Goal: Check status: Check status

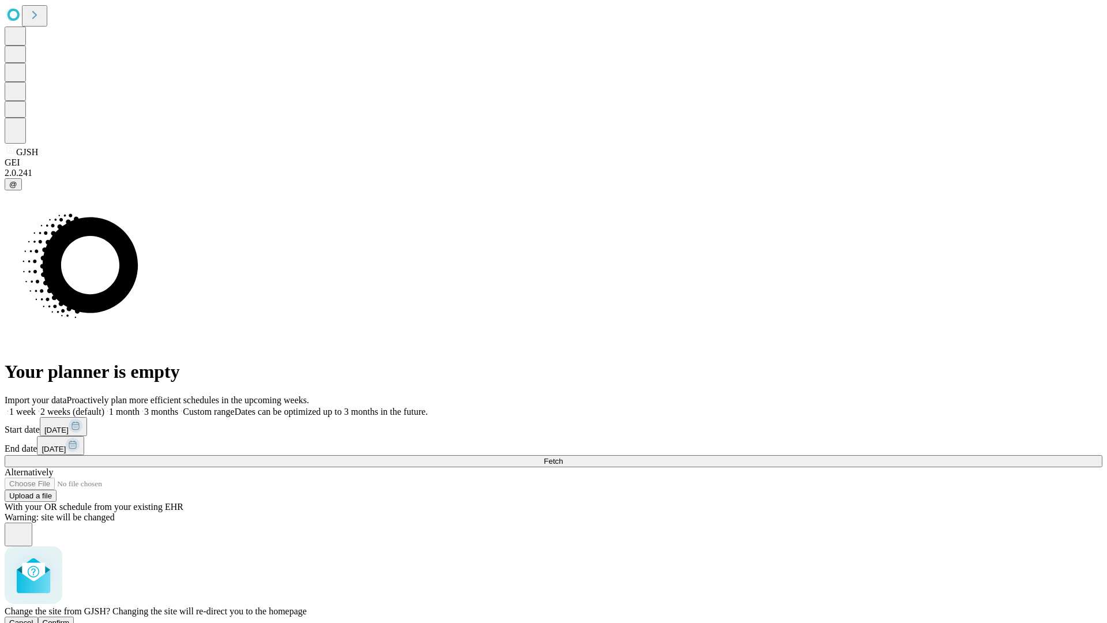
click at [70, 618] on span "Confirm" at bounding box center [56, 622] width 27 height 9
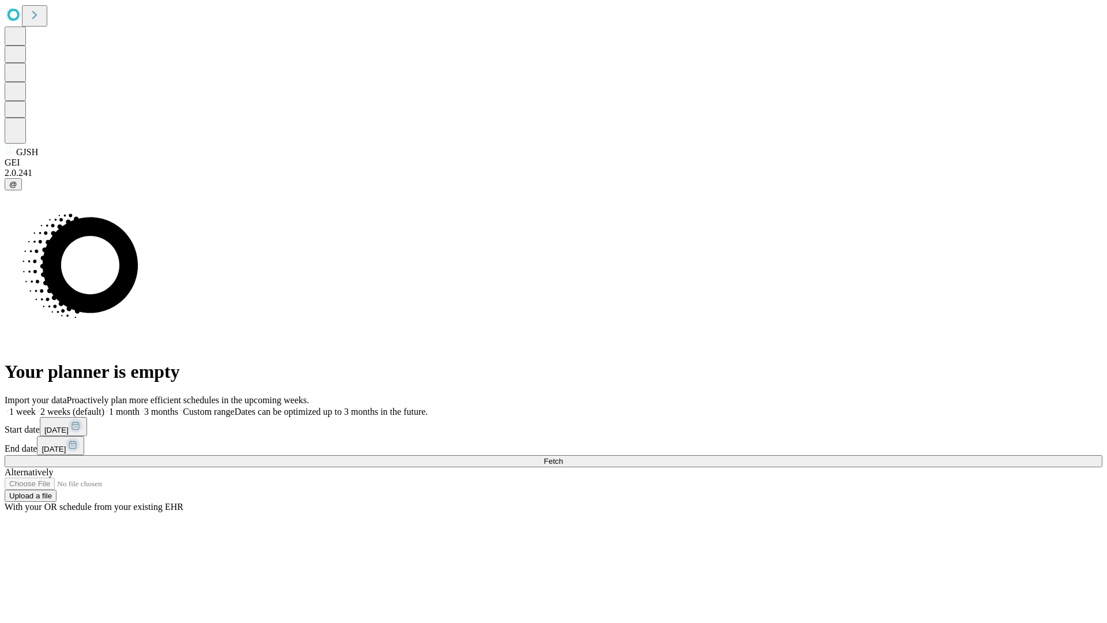
click at [36, 407] on label "1 week" at bounding box center [20, 412] width 31 height 10
click at [563, 457] on span "Fetch" at bounding box center [553, 461] width 19 height 9
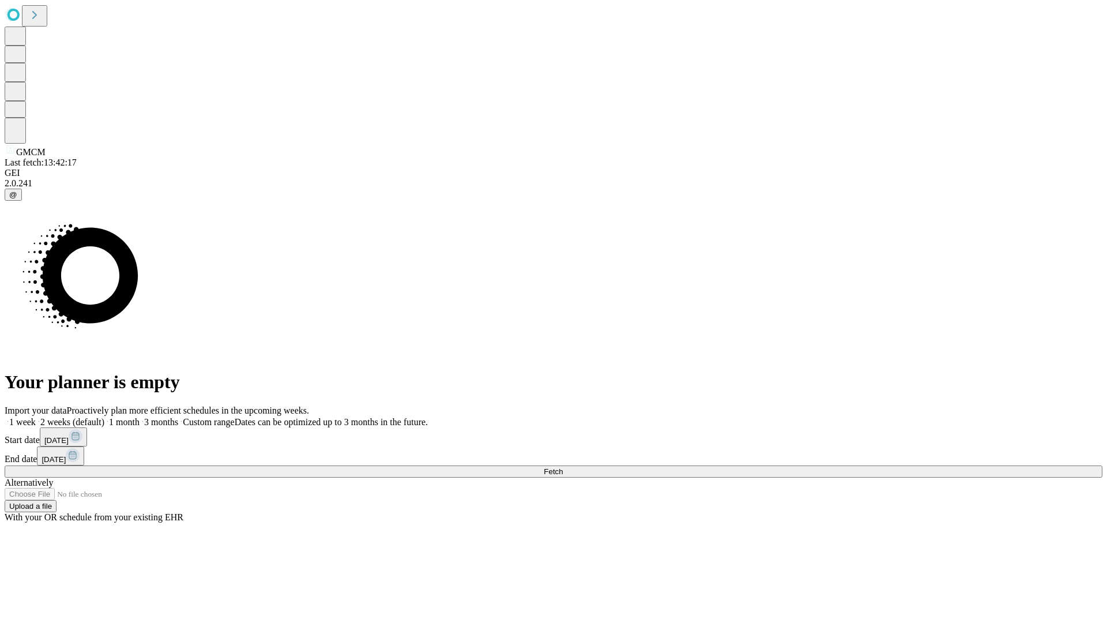
click at [36, 417] on label "1 week" at bounding box center [20, 422] width 31 height 10
click at [563, 467] on span "Fetch" at bounding box center [553, 471] width 19 height 9
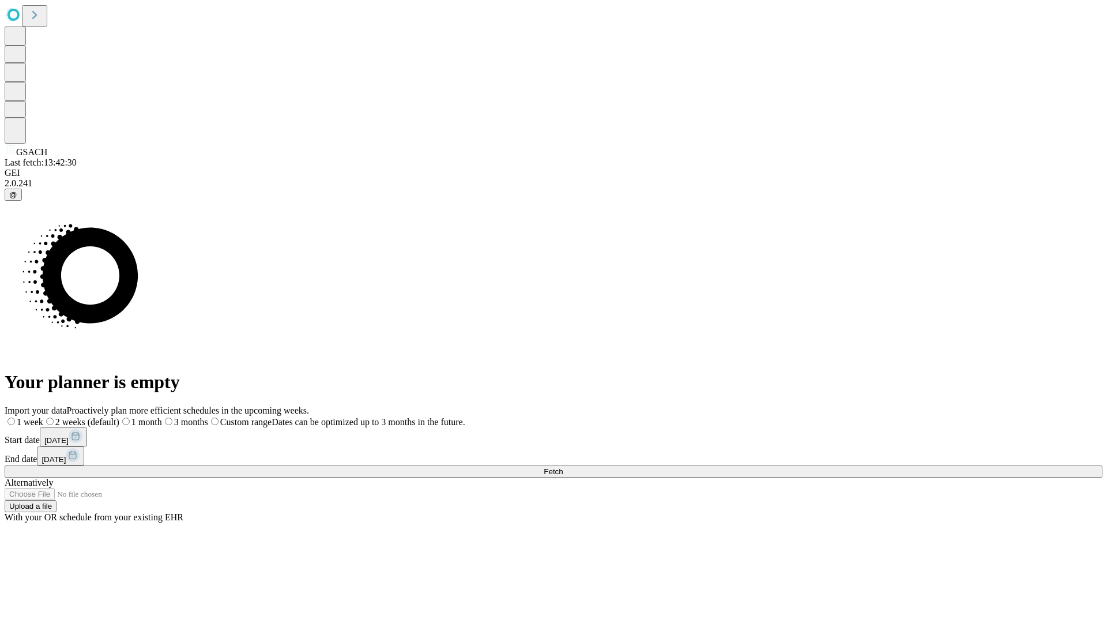
click at [43, 417] on label "1 week" at bounding box center [24, 422] width 39 height 10
click at [563, 467] on span "Fetch" at bounding box center [553, 471] width 19 height 9
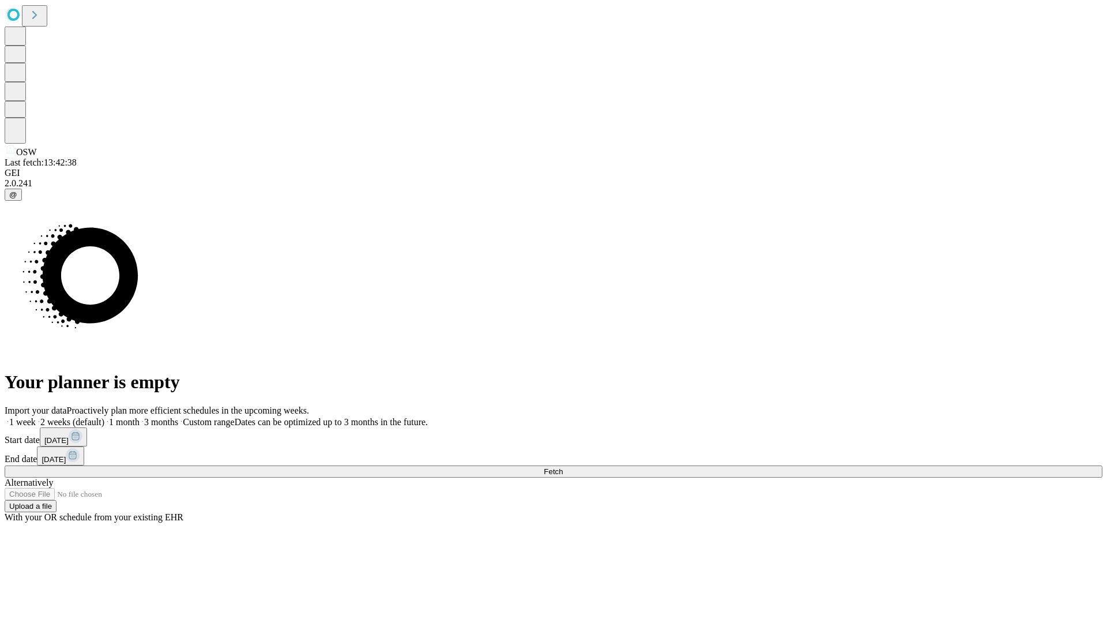
click at [36, 417] on label "1 week" at bounding box center [20, 422] width 31 height 10
click at [563, 467] on span "Fetch" at bounding box center [553, 471] width 19 height 9
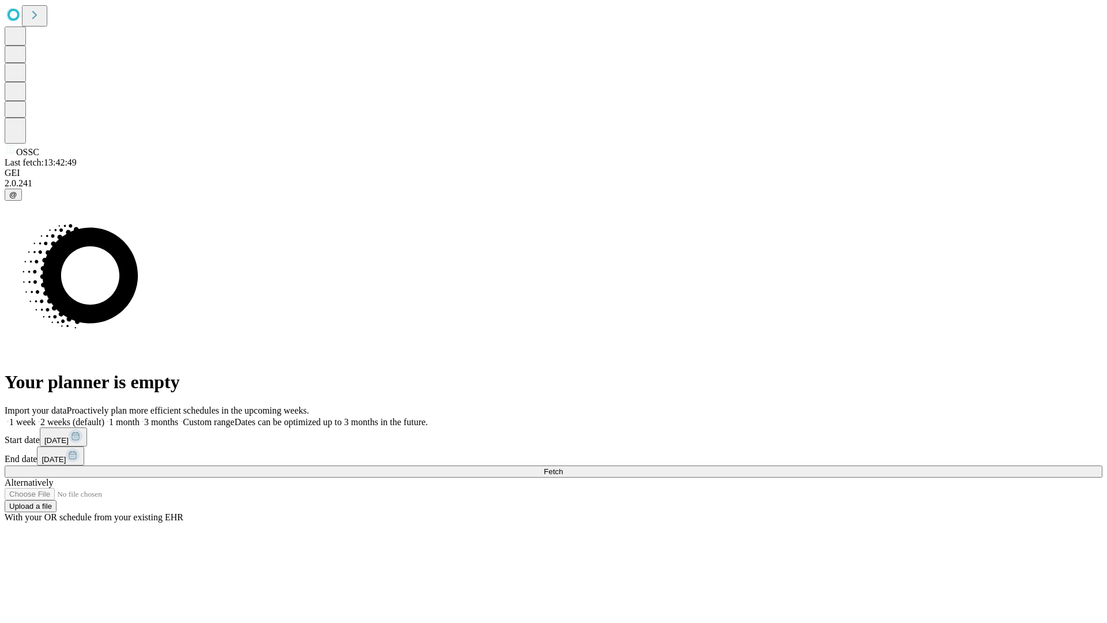
click at [563, 467] on span "Fetch" at bounding box center [553, 471] width 19 height 9
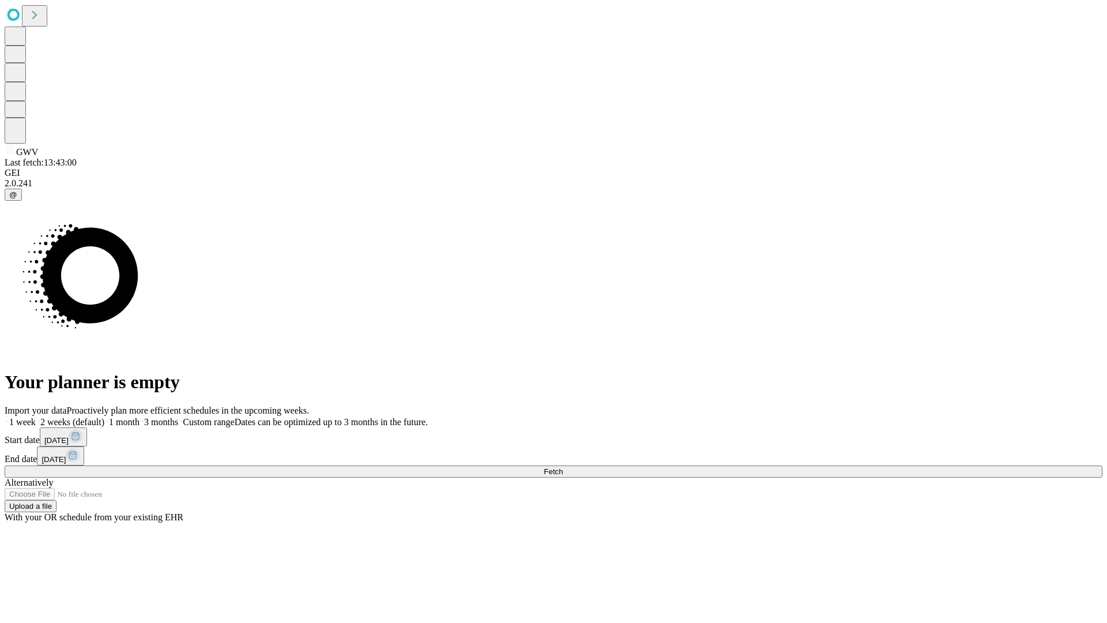
click at [36, 417] on label "1 week" at bounding box center [20, 422] width 31 height 10
click at [563, 467] on span "Fetch" at bounding box center [553, 471] width 19 height 9
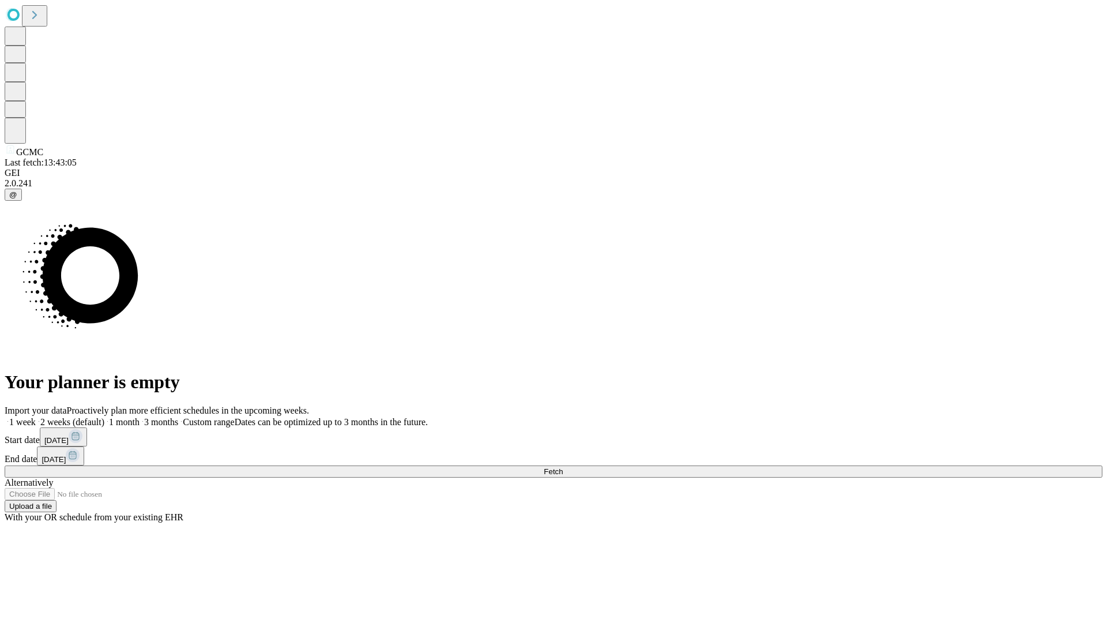
click at [36, 417] on label "1 week" at bounding box center [20, 422] width 31 height 10
click at [563, 467] on span "Fetch" at bounding box center [553, 471] width 19 height 9
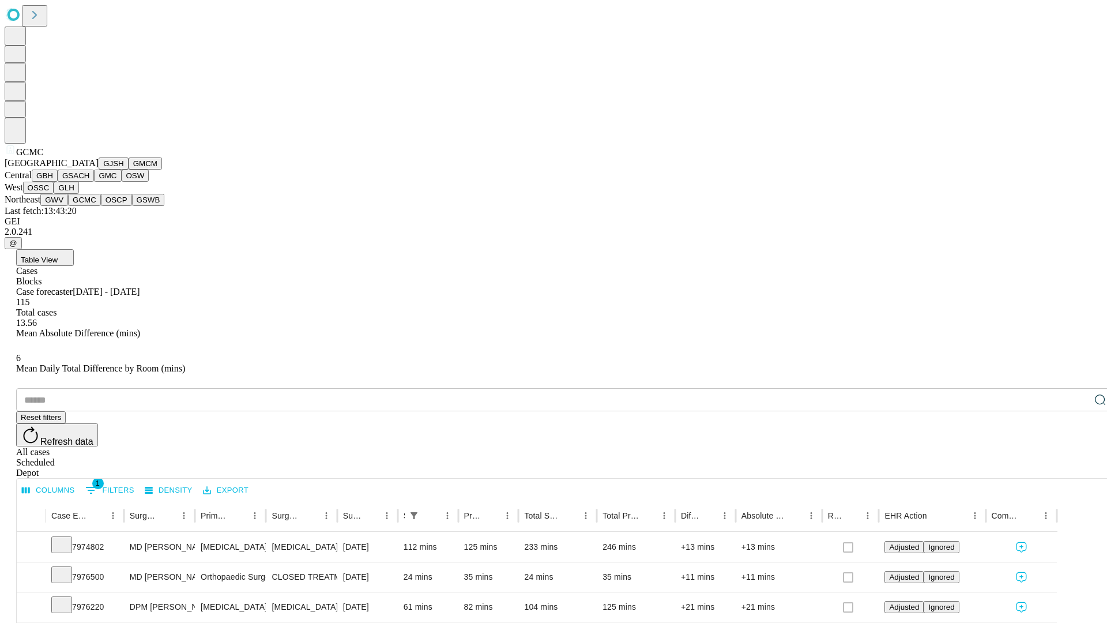
click at [101, 206] on button "OSCP" at bounding box center [116, 200] width 31 height 12
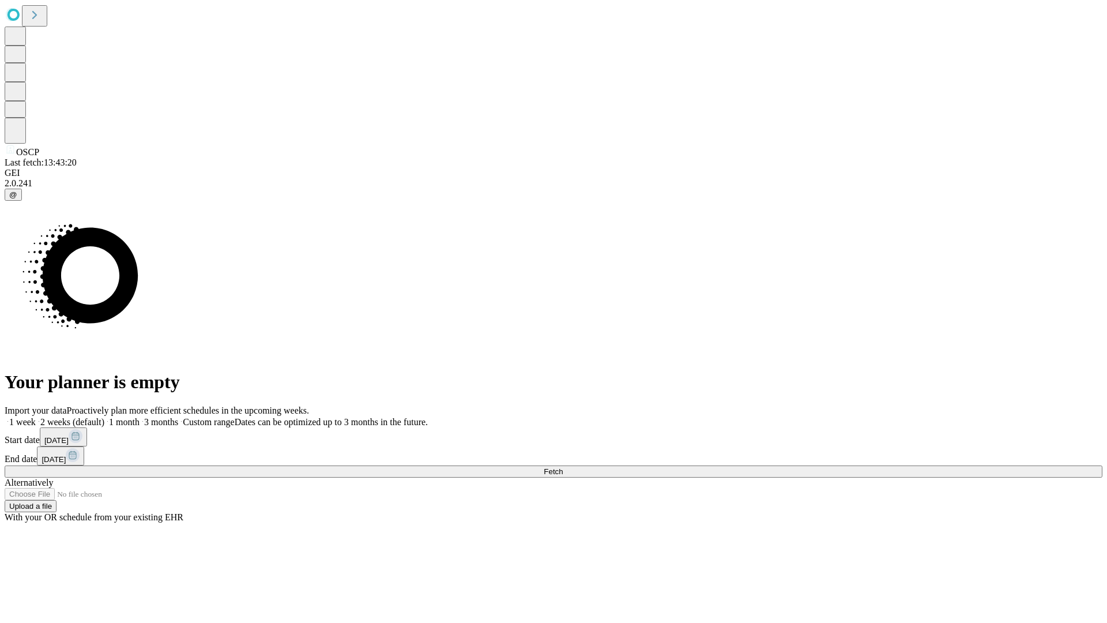
click at [36, 417] on label "1 week" at bounding box center [20, 422] width 31 height 10
click at [563, 467] on span "Fetch" at bounding box center [553, 471] width 19 height 9
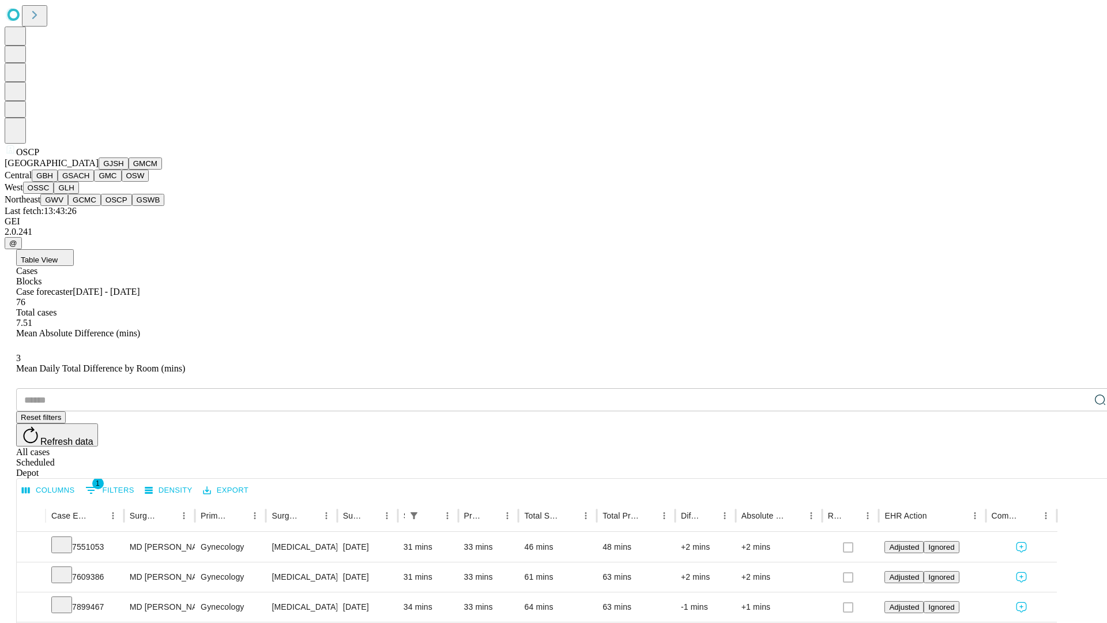
click at [132, 206] on button "GSWB" at bounding box center [148, 200] width 33 height 12
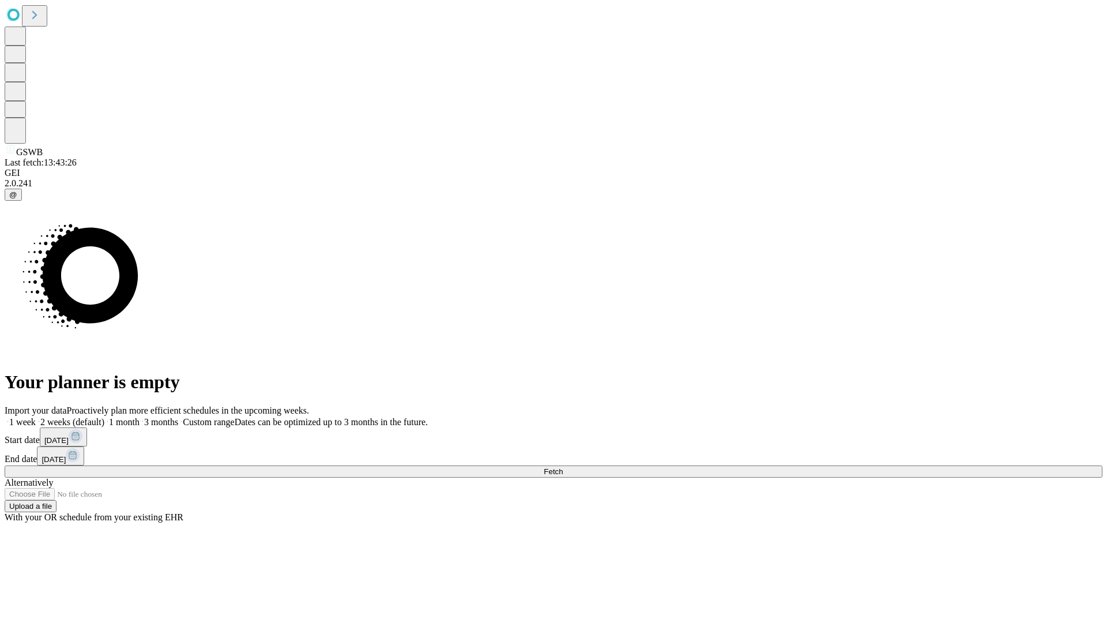
click at [36, 417] on label "1 week" at bounding box center [20, 422] width 31 height 10
click at [563, 467] on span "Fetch" at bounding box center [553, 471] width 19 height 9
